Goal: Task Accomplishment & Management: Manage account settings

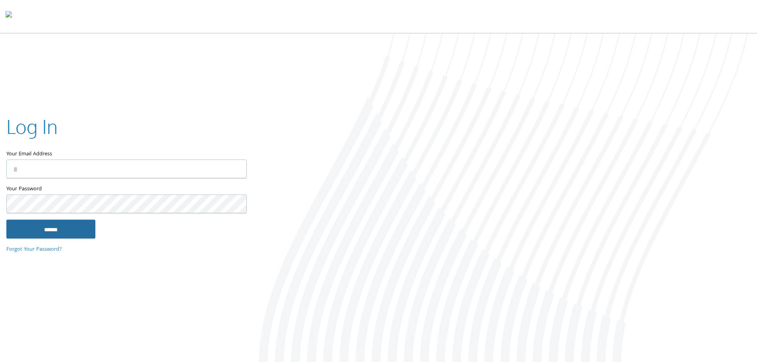
type input "**********"
click at [40, 237] on input "******" at bounding box center [50, 228] width 89 height 19
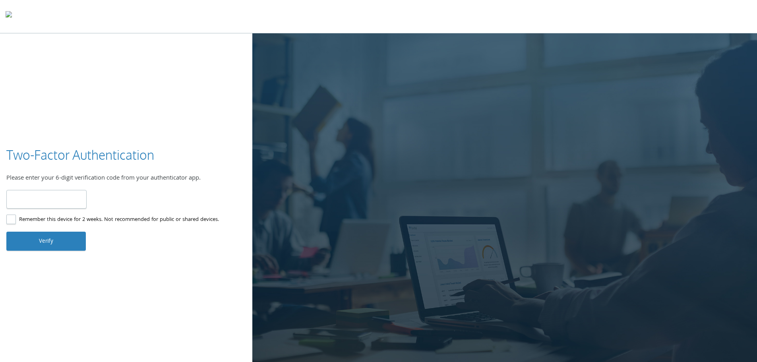
click at [68, 205] on input "number" at bounding box center [46, 199] width 80 height 19
type input "******"
